Goal: Find specific page/section: Find specific page/section

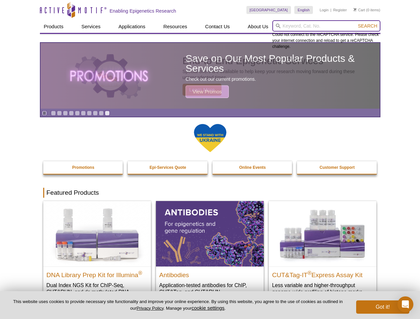
click at [326, 26] on input "search" at bounding box center [327, 25] width 108 height 11
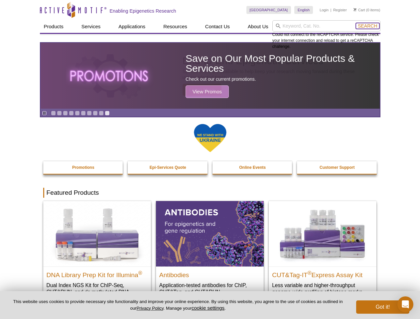
click at [368, 26] on span "Search" at bounding box center [367, 25] width 19 height 5
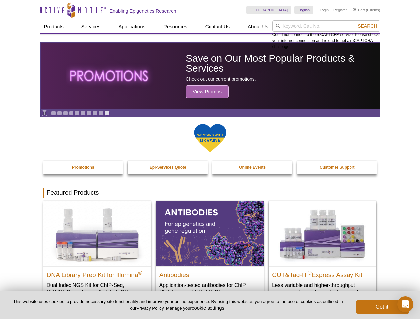
click at [44, 113] on icon "Pause" at bounding box center [44, 113] width 4 height 4
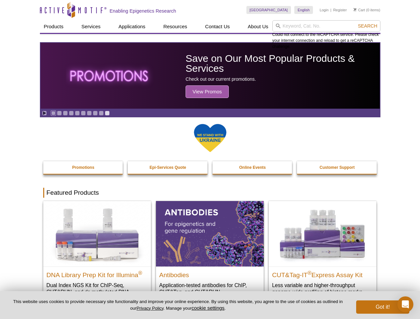
click at [53, 113] on link "Go to slide 1" at bounding box center [53, 113] width 5 height 5
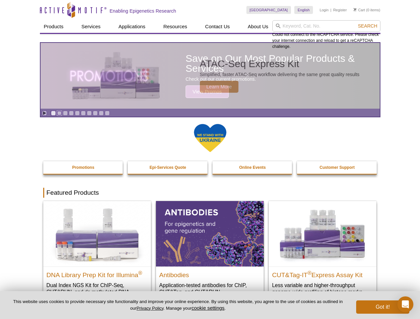
click at [59, 113] on link "Go to slide 2" at bounding box center [59, 113] width 5 height 5
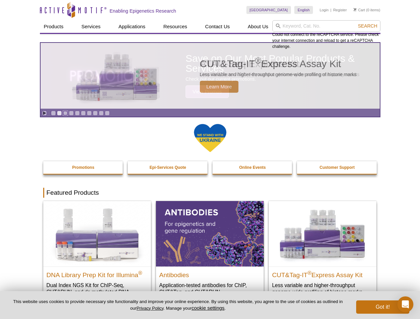
click at [65, 113] on link "Go to slide 3" at bounding box center [65, 113] width 5 height 5
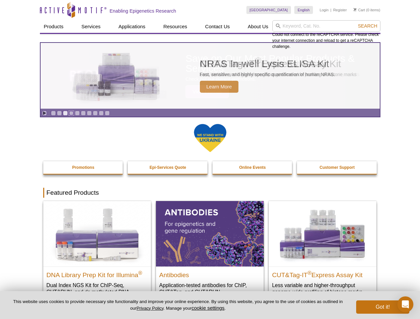
click at [71, 113] on link "Go to slide 4" at bounding box center [71, 113] width 5 height 5
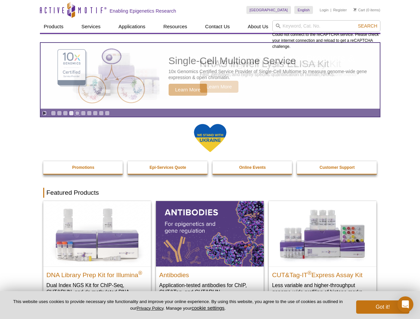
click at [77, 113] on link "Go to slide 5" at bounding box center [77, 113] width 5 height 5
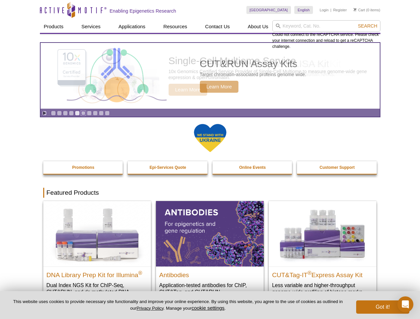
click at [83, 113] on link "Go to slide 6" at bounding box center [83, 113] width 5 height 5
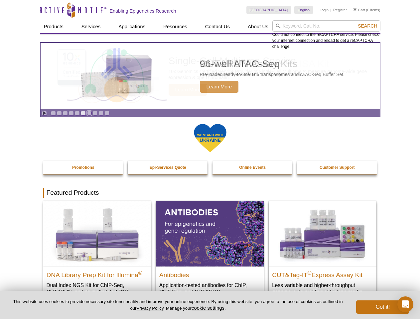
click at [89, 113] on link "Go to slide 7" at bounding box center [89, 113] width 5 height 5
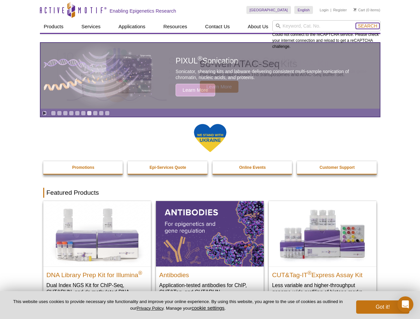
click at [368, 26] on span "Search" at bounding box center [367, 25] width 19 height 5
